Goal: Navigation & Orientation: Find specific page/section

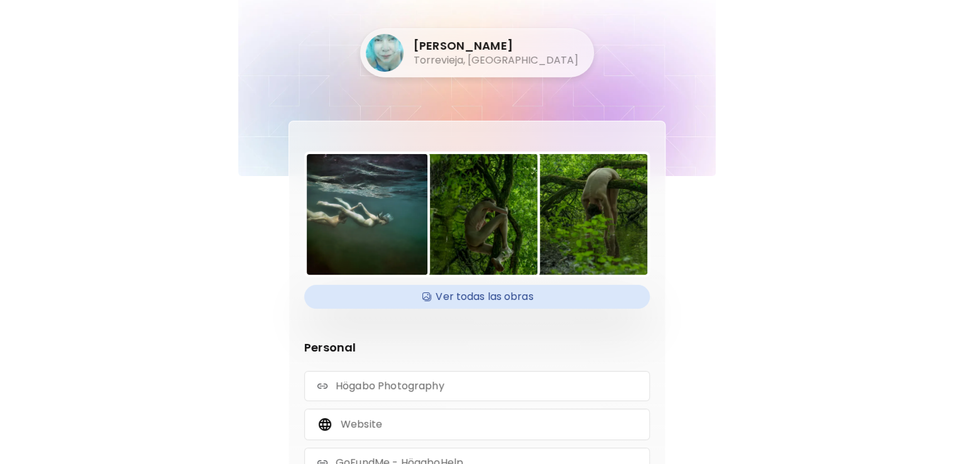
click at [477, 292] on h4 "Ver todas las obras" at bounding box center [477, 296] width 331 height 19
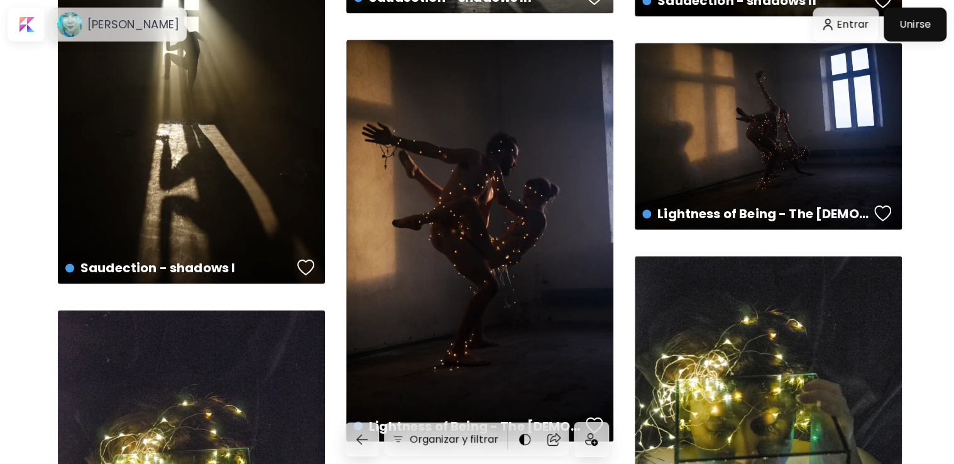
scroll to position [1069, 0]
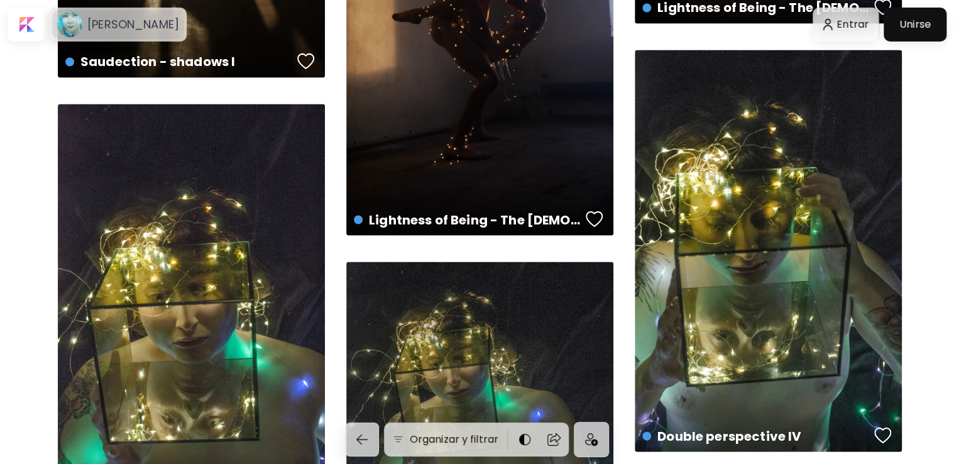
click at [115, 26] on h6 "[PERSON_NAME]" at bounding box center [133, 24] width 92 height 15
